Goal: Task Accomplishment & Management: Use online tool/utility

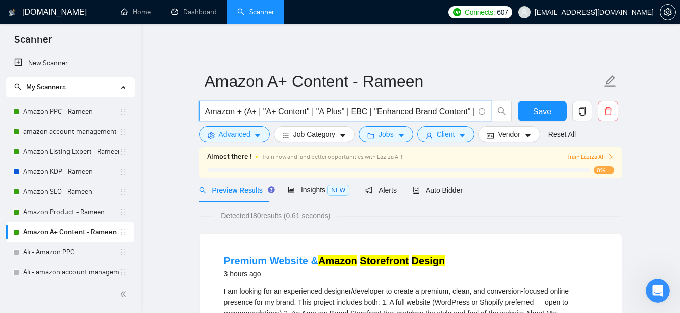
click at [312, 111] on input "Amazon + (A+ | "A+ Content" | "A Plus" | EBC | "Enhanced Brand Content" | Store…" at bounding box center [339, 111] width 269 height 13
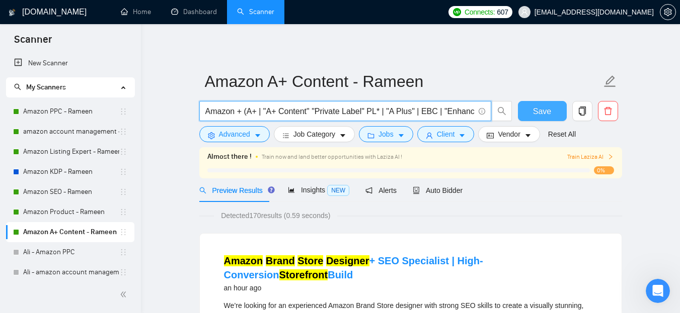
click at [546, 106] on span "Save" at bounding box center [542, 111] width 18 height 13
drag, startPoint x: 315, startPoint y: 108, endPoint x: 379, endPoint y: 111, distance: 64.0
click at [379, 111] on input "Amazon + (A+ | "A+ Content" "Private Label" PL* | "A Plus" | EBC | "Enhanced Br…" at bounding box center [339, 111] width 269 height 13
type input "Amazon + (A+ | "A+ Content" | "A Plus" | EBC | "Enhanced Brand Content" | Store…"
click at [542, 110] on span "Save" at bounding box center [542, 111] width 18 height 13
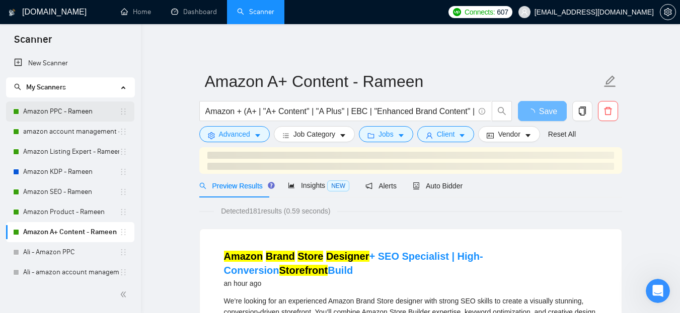
click at [51, 113] on link "Amazon PPC - Rameen" at bounding box center [71, 112] width 96 height 20
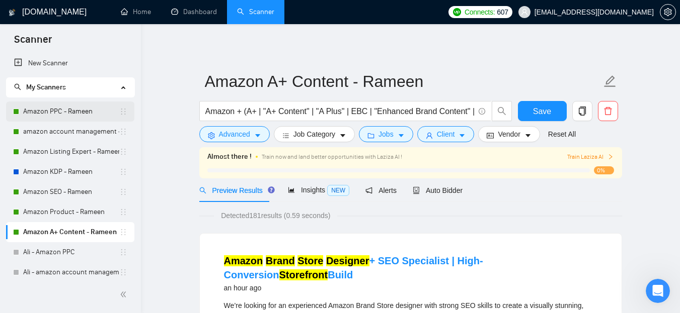
click at [75, 111] on link "Amazon PPC - Rameen" at bounding box center [71, 112] width 96 height 20
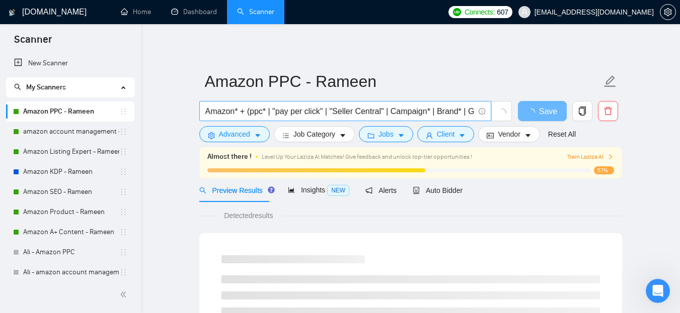
click at [321, 112] on input "Amazon* + (ppc* | "pay per click" | "Seller Central" | Campaign* | Brand* | Gro…" at bounding box center [339, 111] width 269 height 13
click at [324, 110] on input "Amazon* + (ppc* | "pay per click" | "Seller Central" | Campaign* | Brand* | Gro…" at bounding box center [339, 111] width 269 height 13
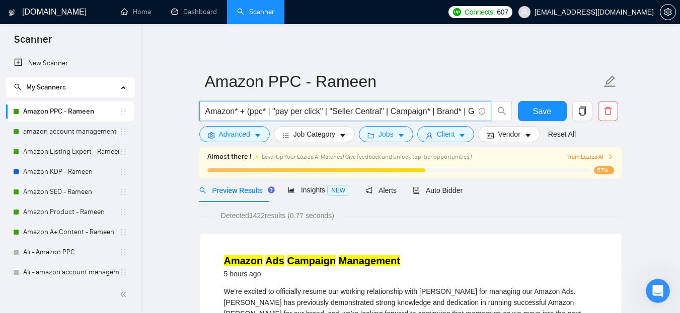
paste input ""Private Label" PL*"
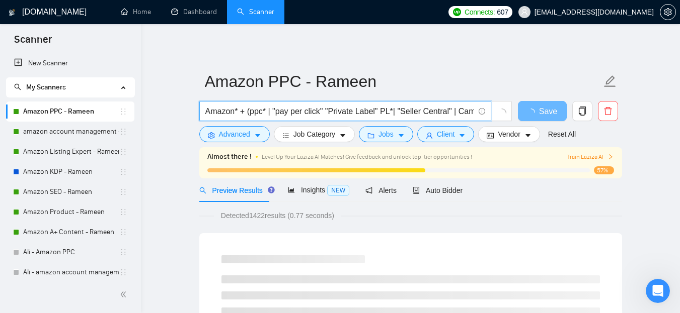
click at [323, 108] on input "Amazon* + (ppc* | "pay per click" "Private Label" PL*| "Seller Central" | Campa…" at bounding box center [339, 111] width 269 height 13
click at [383, 111] on input "Amazon* + (ppc* | "pay per click" | "Private Label" PL*| "Seller Central" | Cam…" at bounding box center [339, 111] width 269 height 13
click at [399, 108] on input "Amazon* + (ppc* | "pay per click" | "Private Label" | PL*| "Seller Central" | C…" at bounding box center [339, 111] width 269 height 13
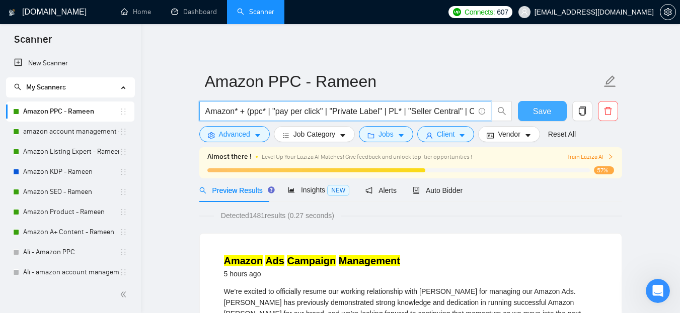
type input "Amazon* + (ppc* | "pay per click" | "Private Label" | PL* | "Seller Central" | …"
click at [548, 113] on span "Save" at bounding box center [542, 111] width 18 height 13
